Goal: Task Accomplishment & Management: Use online tool/utility

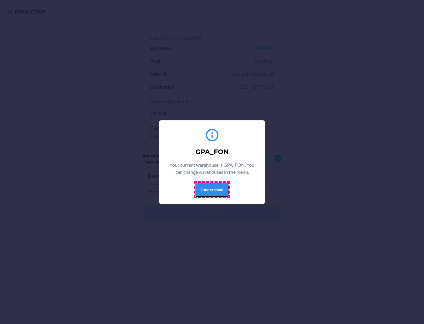
click at [212, 189] on button "I understand" at bounding box center [212, 190] width 33 height 14
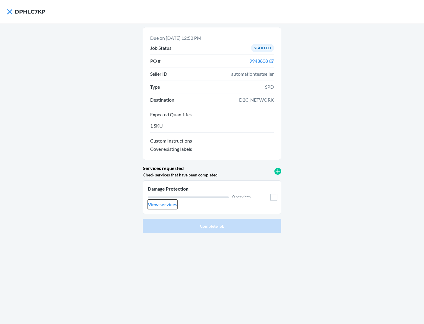
click at [162, 205] on p "View services" at bounding box center [162, 204] width 29 height 7
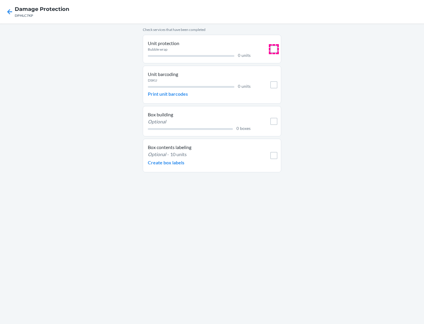
click at [274, 49] on input "checkbox" at bounding box center [274, 49] width 7 height 7
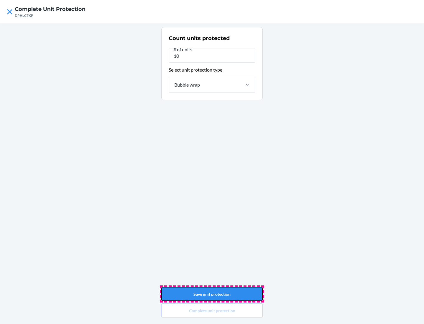
click at [212, 294] on button "Save unit protection" at bounding box center [211, 294] width 101 height 14
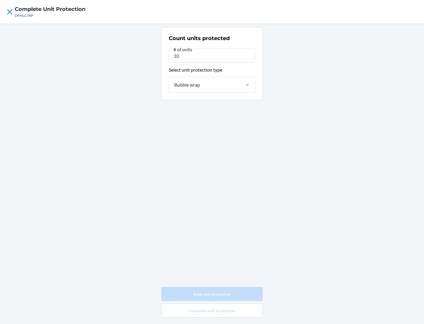
type input "0"
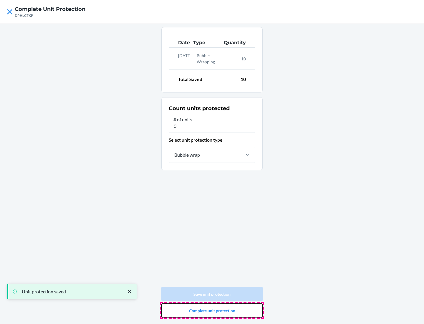
click at [212, 311] on button "Complete unit protection" at bounding box center [211, 311] width 101 height 14
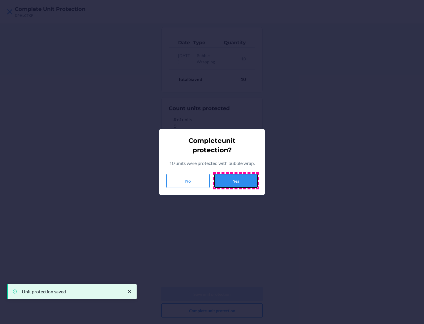
click at [236, 181] on button "Yes" at bounding box center [236, 181] width 43 height 14
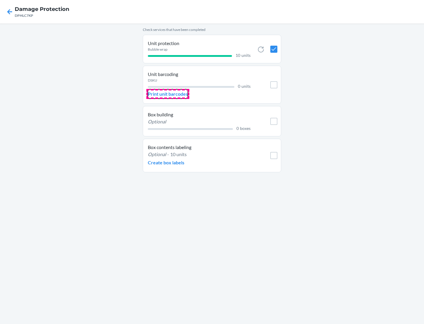
click at [168, 94] on p "Print unit barcodes" at bounding box center [168, 93] width 40 height 7
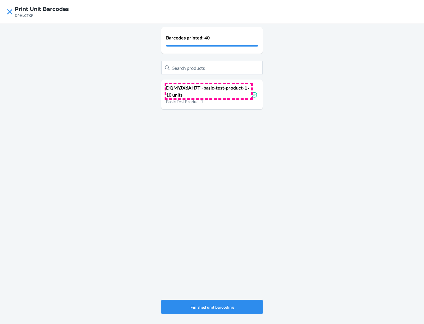
click at [209, 91] on p "DQMYJX6AH7T · basic-test-product-1 · 10 units" at bounding box center [208, 91] width 85 height 14
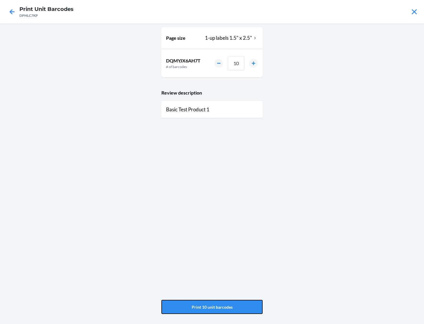
click at [212, 307] on button "Print 10 unit barcodes" at bounding box center [211, 307] width 101 height 14
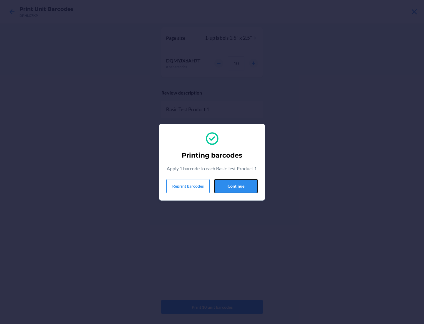
click at [236, 189] on button "Continue" at bounding box center [236, 186] width 43 height 14
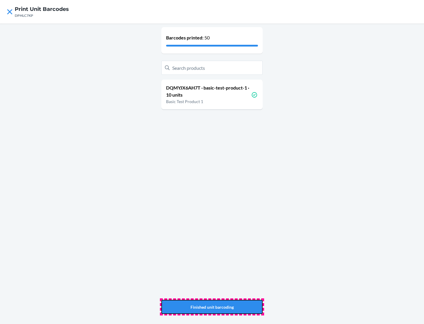
click at [212, 307] on button "Finished unit barcoding" at bounding box center [211, 307] width 101 height 14
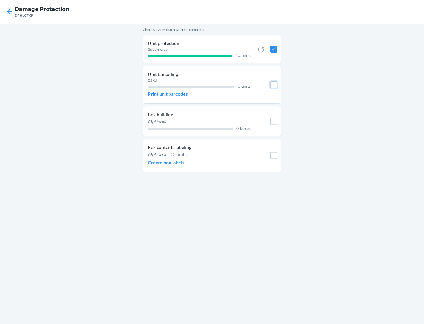
click at [274, 85] on input "checkbox" at bounding box center [274, 84] width 7 height 7
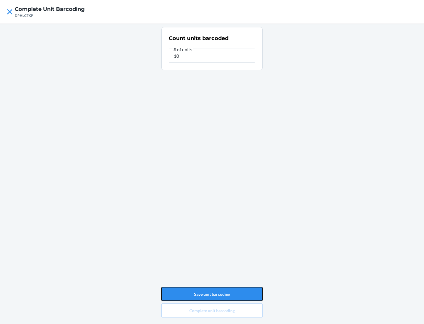
click at [212, 294] on button "Save unit barcoding" at bounding box center [211, 294] width 101 height 14
type input "0"
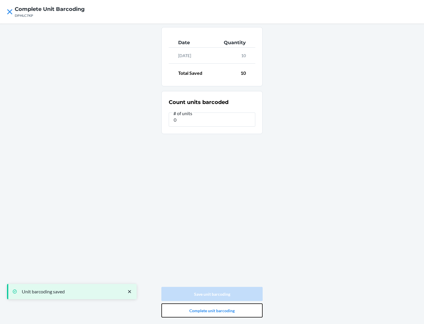
click at [212, 311] on button "Complete unit barcoding" at bounding box center [211, 311] width 101 height 14
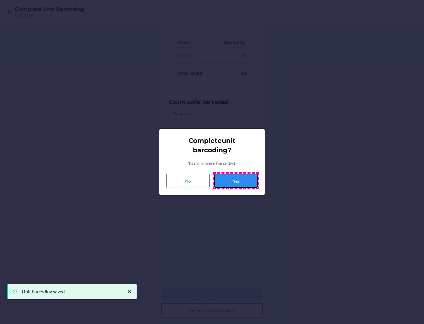
click at [236, 181] on button "Yes" at bounding box center [236, 181] width 43 height 14
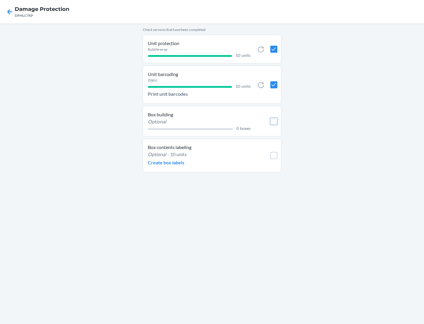
click at [274, 121] on input "checkbox" at bounding box center [274, 121] width 7 height 7
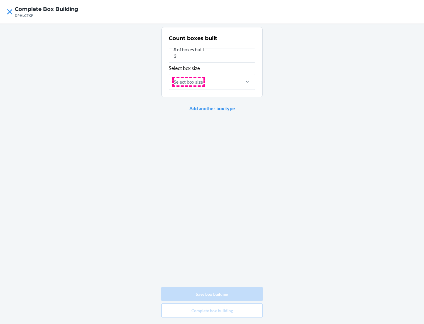
click at [189, 82] on div "Select box size" at bounding box center [188, 81] width 29 height 7
click at [174, 82] on input "Select box size" at bounding box center [174, 81] width 1 height 7
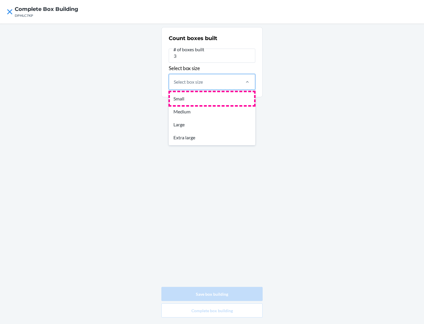
click at [212, 98] on div "Small" at bounding box center [212, 98] width 84 height 13
click at [174, 85] on input "option Small focused, 1 of 4. 4 results available. Use Up and Down to choose op…" at bounding box center [174, 81] width 1 height 7
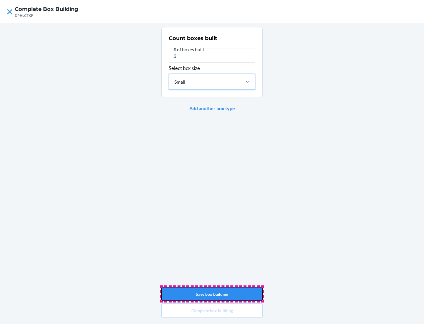
click at [212, 294] on button "Save box building" at bounding box center [211, 294] width 101 height 14
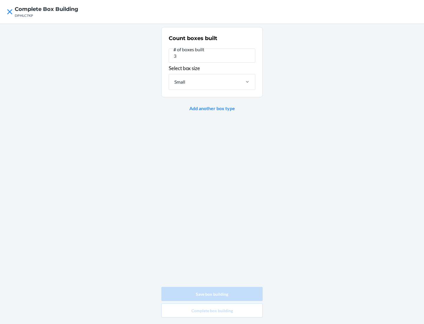
type input "0"
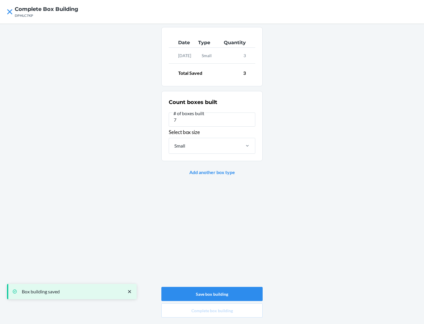
click at [205, 146] on div "Small" at bounding box center [204, 145] width 71 height 15
click at [174, 146] on input "Small" at bounding box center [174, 145] width 1 height 7
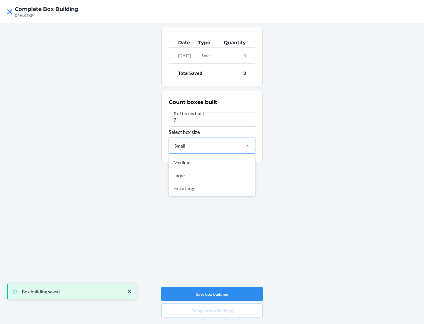
click at [212, 175] on div "Large" at bounding box center [212, 175] width 84 height 13
click at [174, 149] on input "option Small, selected. option Medium focused, 1 of 3. 3 results available. Use…" at bounding box center [174, 145] width 1 height 7
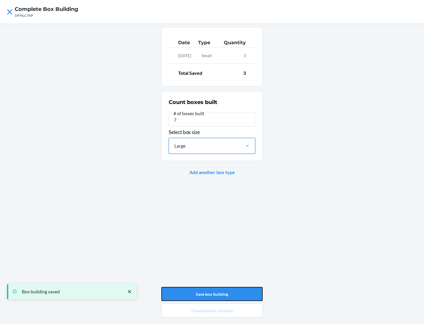
click at [212, 294] on button "Save box building" at bounding box center [211, 294] width 101 height 14
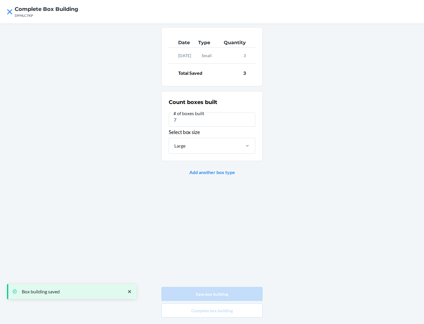
type input "0"
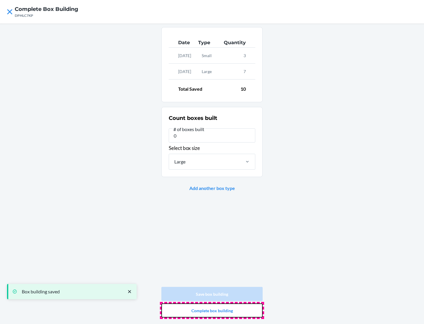
click at [212, 311] on button "Complete box building" at bounding box center [211, 311] width 101 height 14
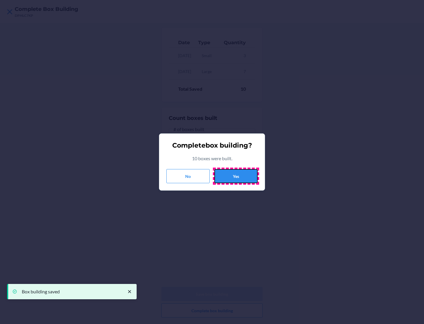
click at [236, 176] on button "Yes" at bounding box center [236, 176] width 43 height 14
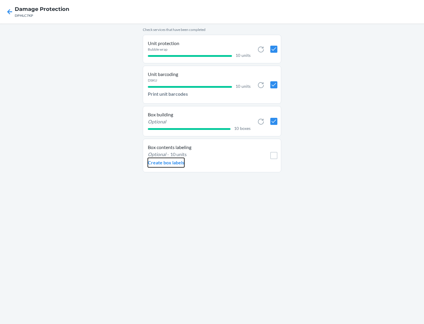
click at [166, 163] on p "Create box labels" at bounding box center [166, 162] width 37 height 7
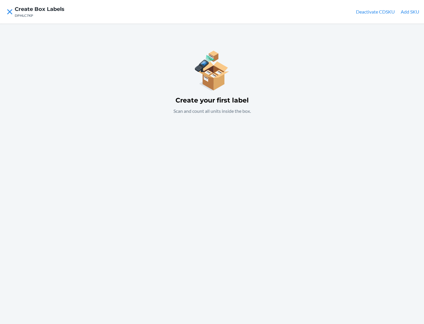
click at [410, 12] on button "Add SKU" at bounding box center [410, 11] width 19 height 7
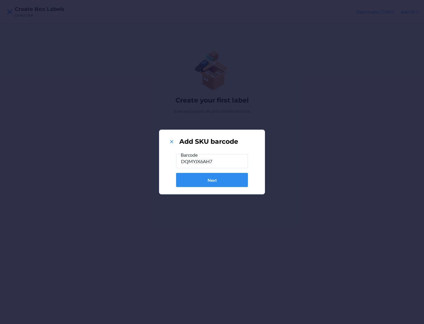
type input "DQMYJX6AH7T"
click at [212, 180] on button "Next" at bounding box center [212, 180] width 72 height 14
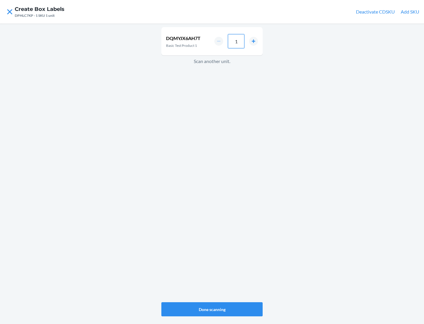
type input "10"
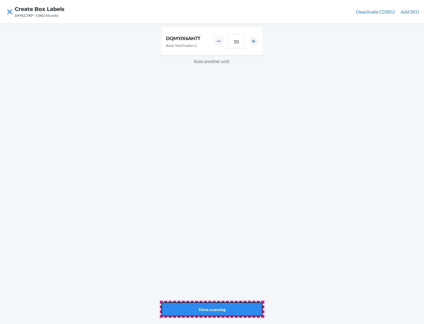
click at [212, 309] on button "Done scanning" at bounding box center [211, 309] width 101 height 14
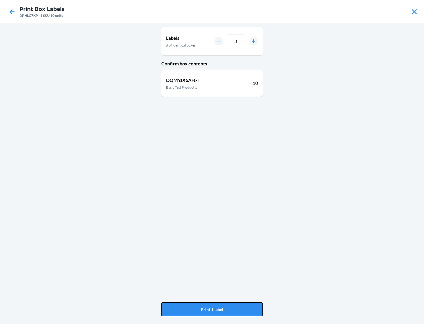
click at [212, 309] on button "Print 1 label" at bounding box center [211, 309] width 101 height 14
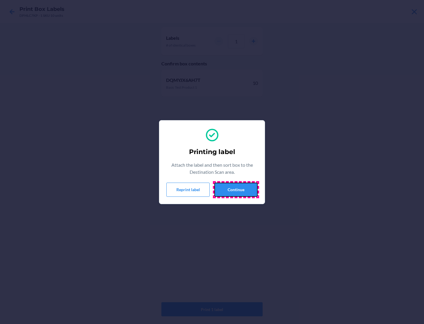
click at [236, 189] on button "Continue" at bounding box center [236, 190] width 43 height 14
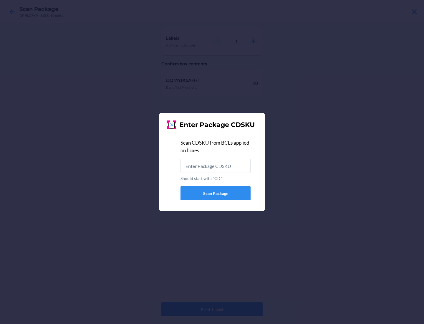
click at [172, 125] on icon at bounding box center [171, 124] width 3 height 3
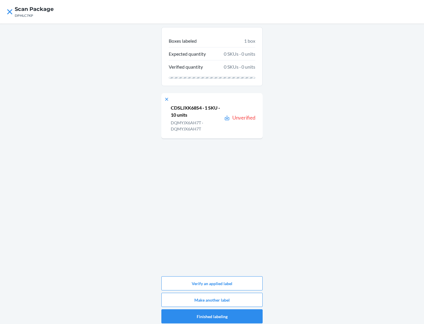
scroll to position [3, 0]
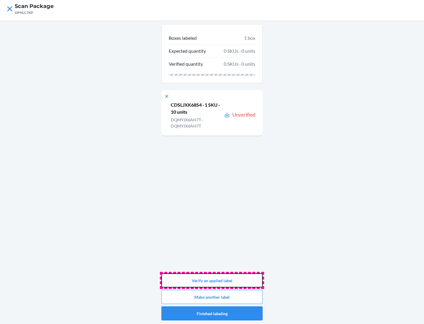
click at [212, 281] on button "Verify an applied label" at bounding box center [211, 280] width 101 height 14
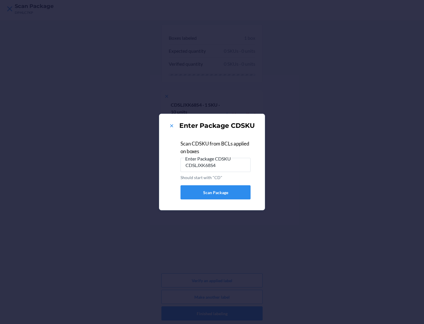
type input "CDSLJXK68S4"
click at [212, 314] on div "Enter Package CDSKU Scan CDSKU from BCLs applied on boxes Enter Package CDSKU C…" at bounding box center [212, 162] width 424 height 324
